Goal: Transaction & Acquisition: Subscribe to service/newsletter

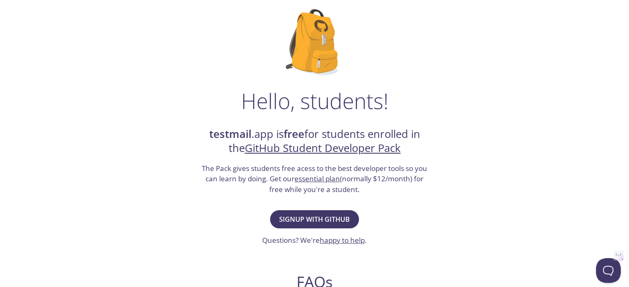
scroll to position [53, 0]
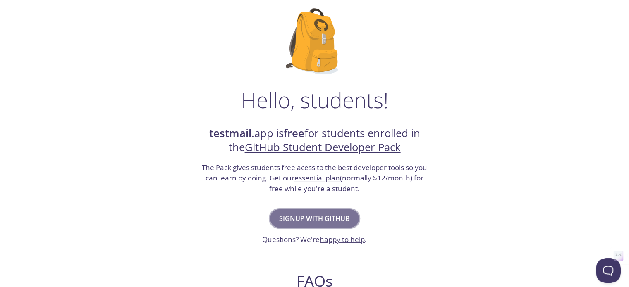
click at [313, 217] on span "Signup with GitHub" at bounding box center [314, 219] width 71 height 12
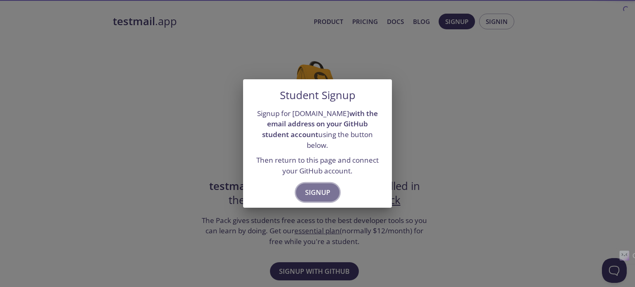
click at [311, 191] on span "Signup" at bounding box center [317, 193] width 25 height 12
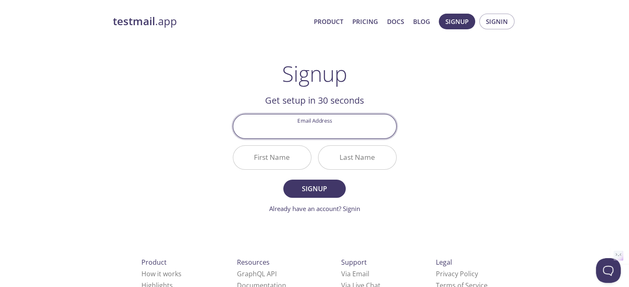
click at [315, 132] on input "Email Address" at bounding box center [314, 127] width 163 height 24
type input "[EMAIL_ADDRESS][DOMAIN_NAME]"
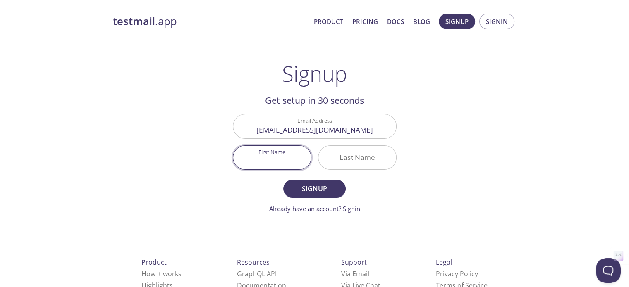
click at [286, 155] on input "First Name" at bounding box center [272, 158] width 78 height 24
type input "[PERSON_NAME]"
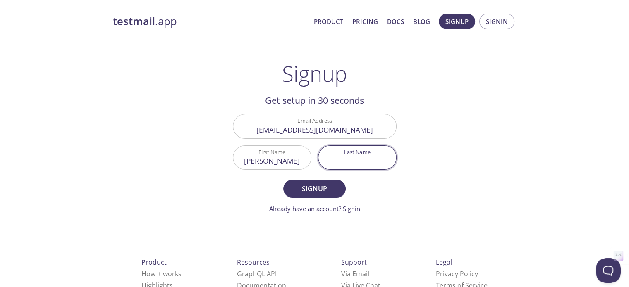
click at [353, 155] on input "Last Name" at bounding box center [357, 158] width 78 height 24
type input "Danuksha"
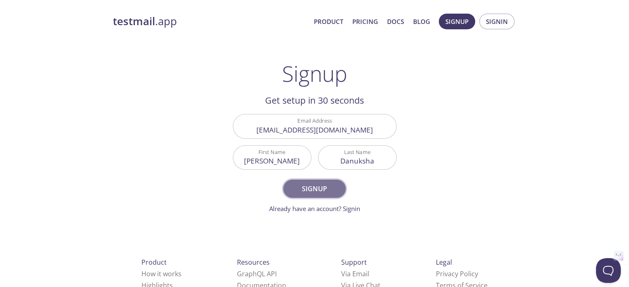
click at [309, 190] on span "Signup" at bounding box center [314, 189] width 44 height 12
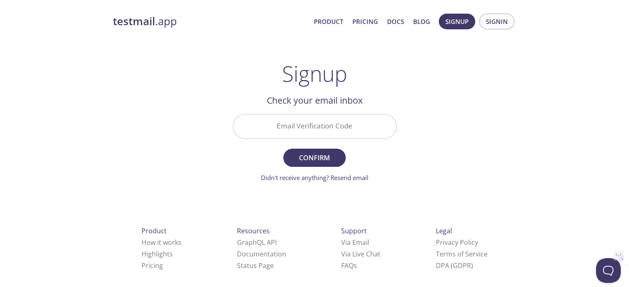
click at [311, 115] on input "Email Verification Code" at bounding box center [314, 127] width 163 height 24
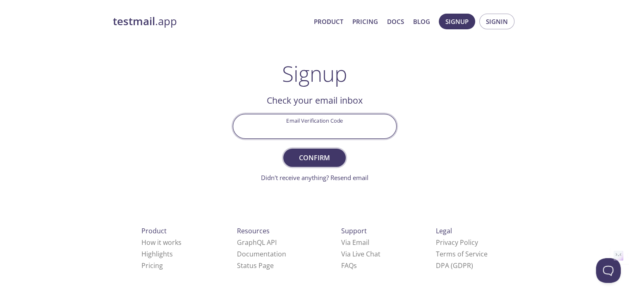
paste input "GYMJRKG"
type input "GYMJRKG"
click at [315, 148] on form "Email Verification Code GYMJRKG Confirm Didn't receive anything? Resend email" at bounding box center [315, 148] width 164 height 68
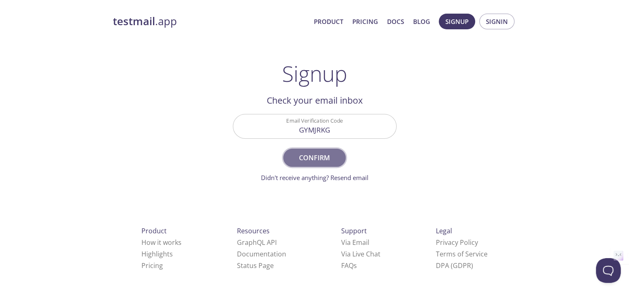
click at [315, 153] on span "Confirm" at bounding box center [314, 158] width 44 height 12
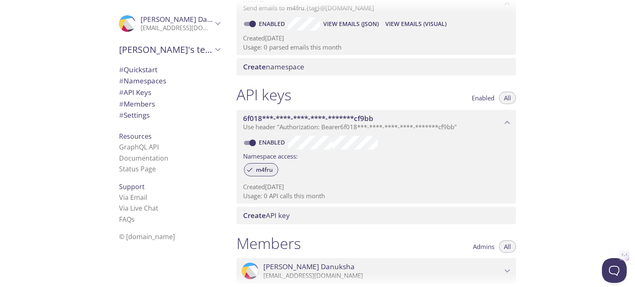
scroll to position [275, 0]
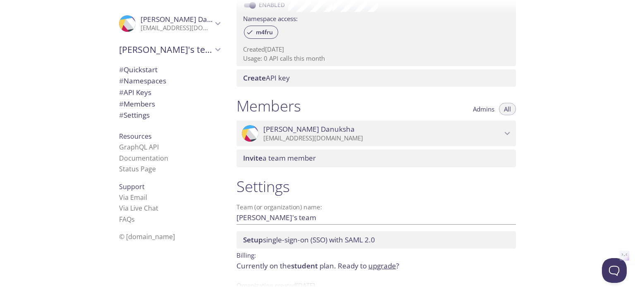
click at [315, 139] on p "[EMAIL_ADDRESS][DOMAIN_NAME]" at bounding box center [382, 138] width 239 height 8
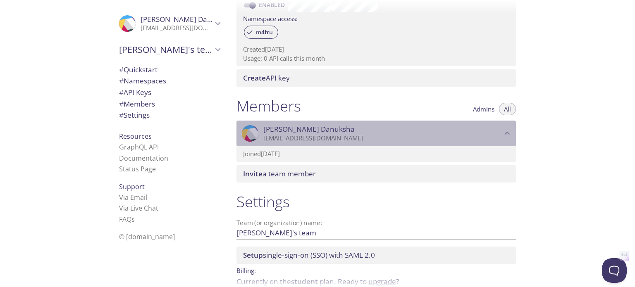
click at [315, 139] on p "[EMAIL_ADDRESS][DOMAIN_NAME]" at bounding box center [382, 138] width 239 height 8
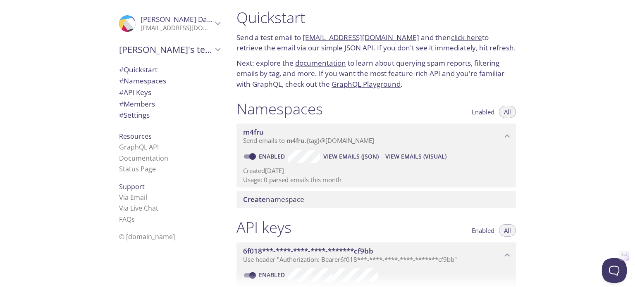
scroll to position [0, 0]
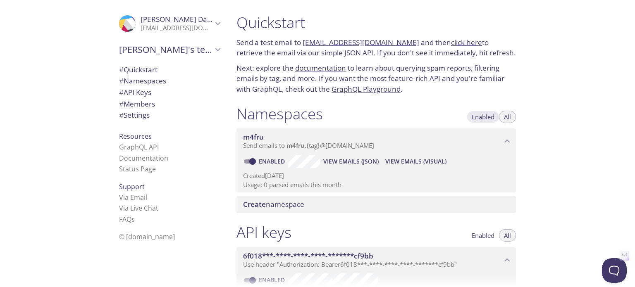
click at [475, 117] on span "Enabled" at bounding box center [483, 117] width 23 height 0
click at [345, 163] on span "View Emails (JSON)" at bounding box center [350, 162] width 55 height 10
click at [399, 160] on span "View Emails (Visual)" at bounding box center [415, 162] width 61 height 10
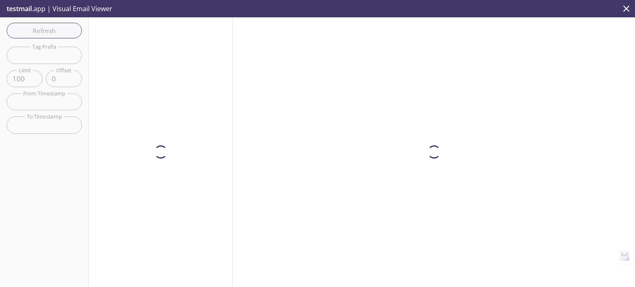
click at [180, 136] on div at bounding box center [161, 151] width 144 height 269
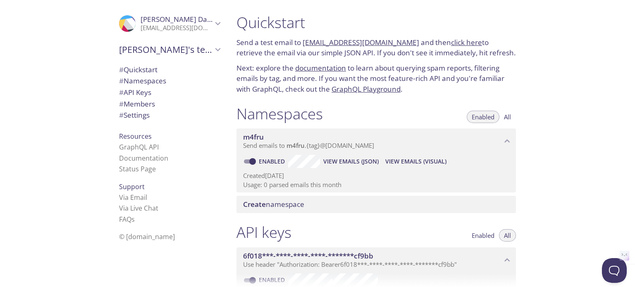
click at [315, 142] on span "Send emails to m4fru . {tag} @inbox.testmail.app" at bounding box center [308, 145] width 131 height 8
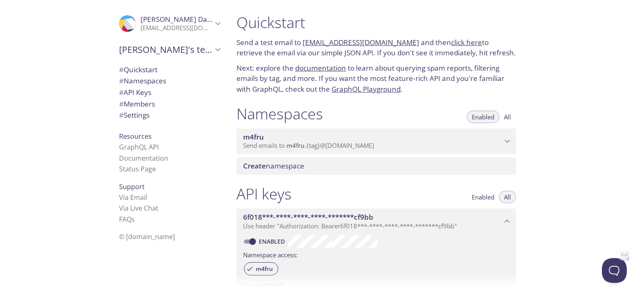
click at [315, 142] on span "Send emails to m4fru . {tag} @inbox.testmail.app" at bounding box center [308, 145] width 131 height 8
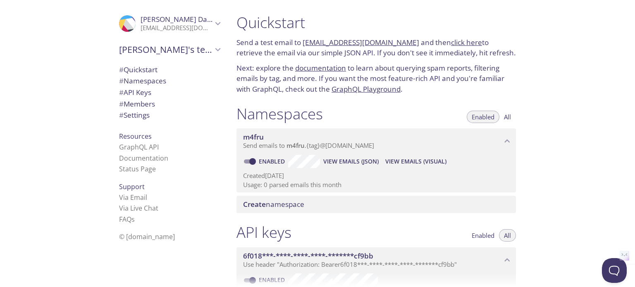
scroll to position [138, 0]
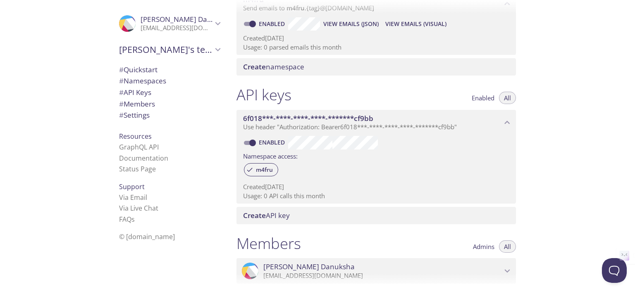
click at [154, 68] on span "# Quickstart" at bounding box center [169, 69] width 101 height 11
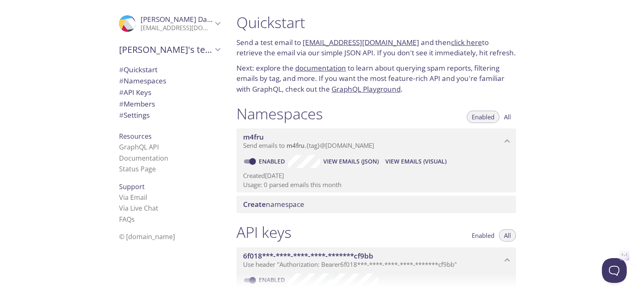
click at [304, 69] on link "documentation" at bounding box center [320, 68] width 51 height 10
click at [142, 113] on span "# Settings" at bounding box center [134, 115] width 31 height 10
